Goal: Task Accomplishment & Management: Use online tool/utility

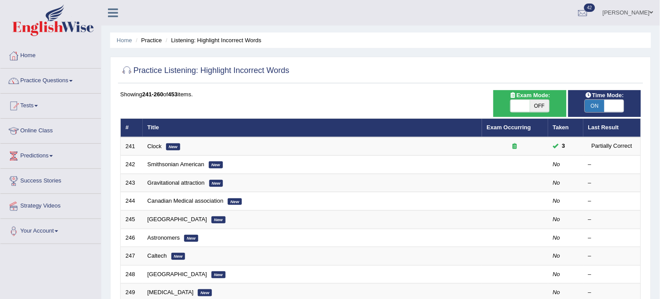
click at [539, 104] on span "OFF" at bounding box center [539, 106] width 19 height 12
checkbox input "true"
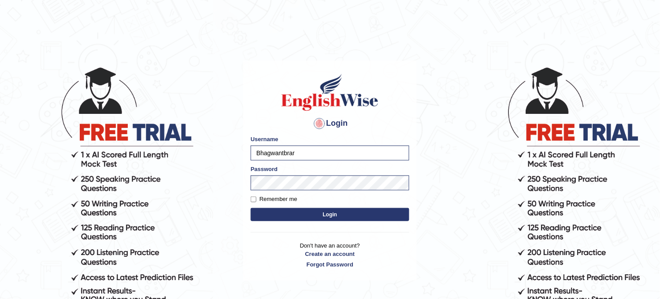
click at [302, 218] on button "Login" at bounding box center [330, 214] width 159 height 13
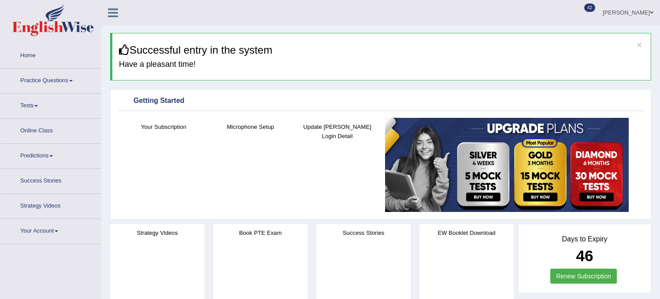
click at [49, 80] on link "Practice Questions" at bounding box center [50, 80] width 100 height 22
